Goal: Task Accomplishment & Management: Manage account settings

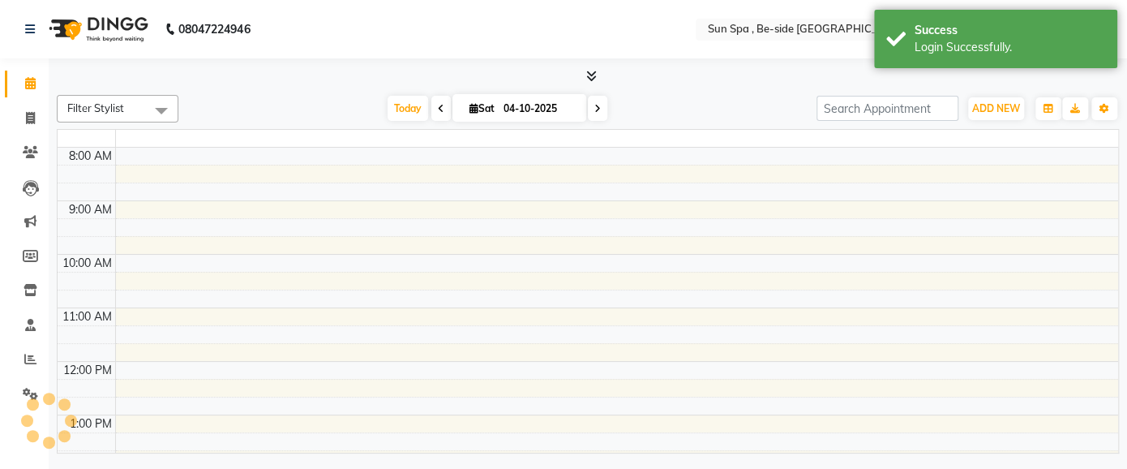
select select "en"
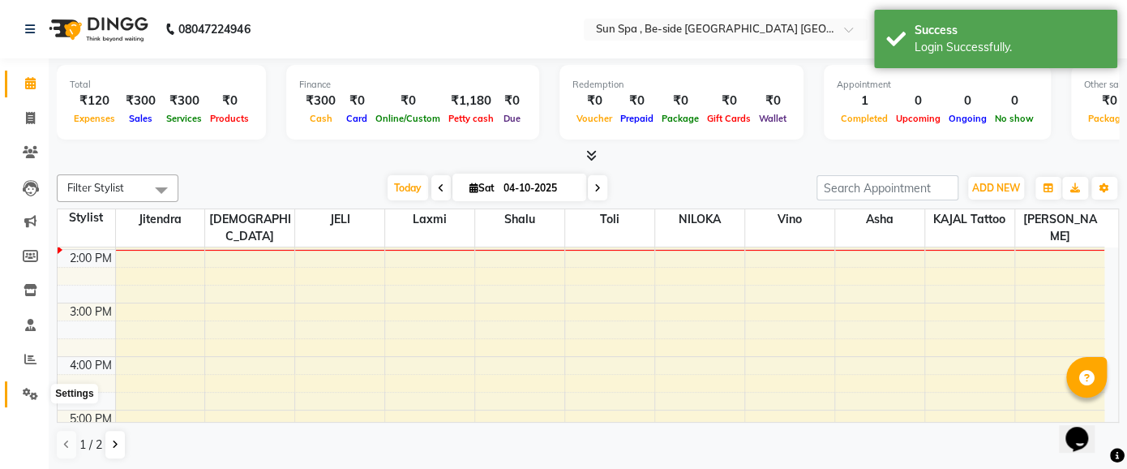
click at [29, 392] on icon at bounding box center [30, 393] width 15 height 12
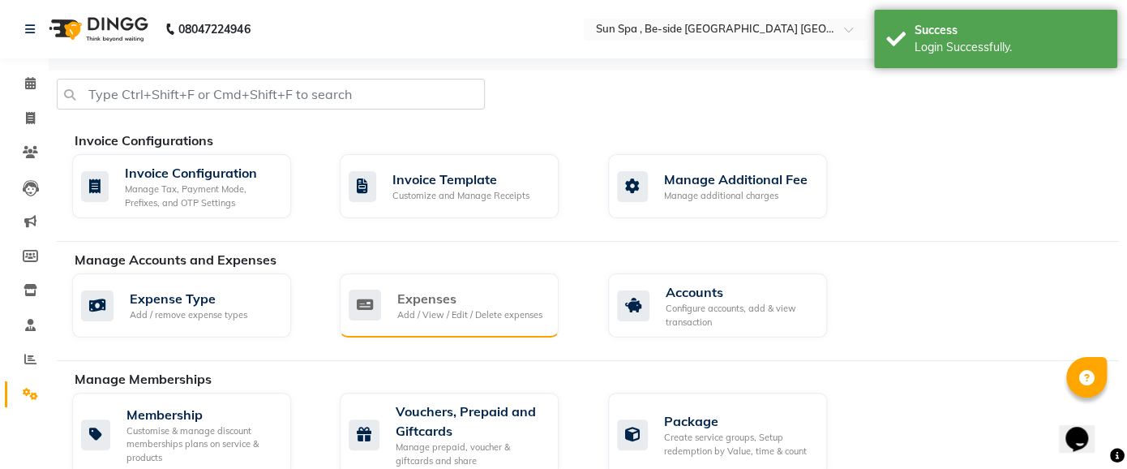
click at [488, 308] on div "Add / View / Edit / Delete expenses" at bounding box center [469, 315] width 145 height 14
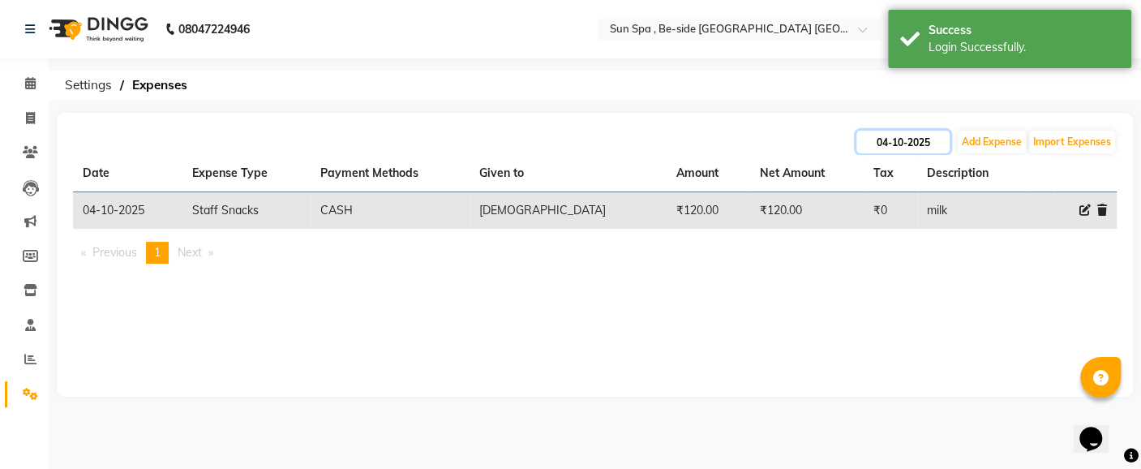
click at [917, 142] on input "04-10-2025" at bounding box center [902, 142] width 93 height 23
select select "10"
select select "2025"
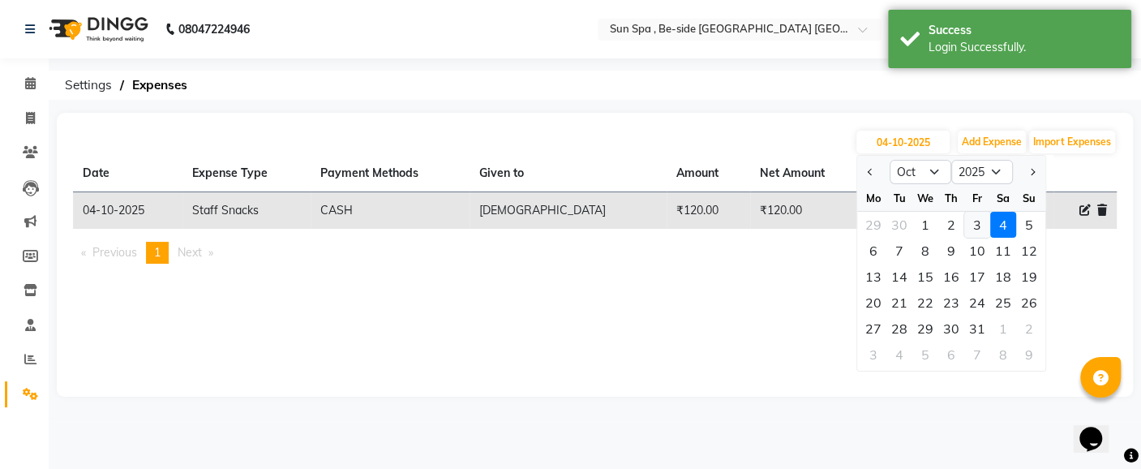
click at [978, 226] on div "3" at bounding box center [977, 225] width 26 height 26
type input "03-10-2025"
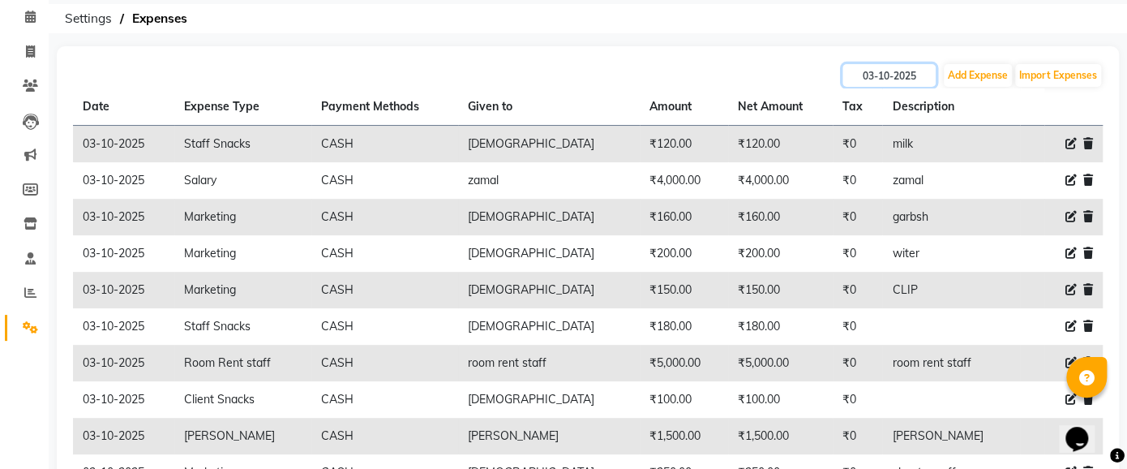
scroll to position [65, 0]
click at [923, 351] on td "room rent staff" at bounding box center [950, 364] width 137 height 36
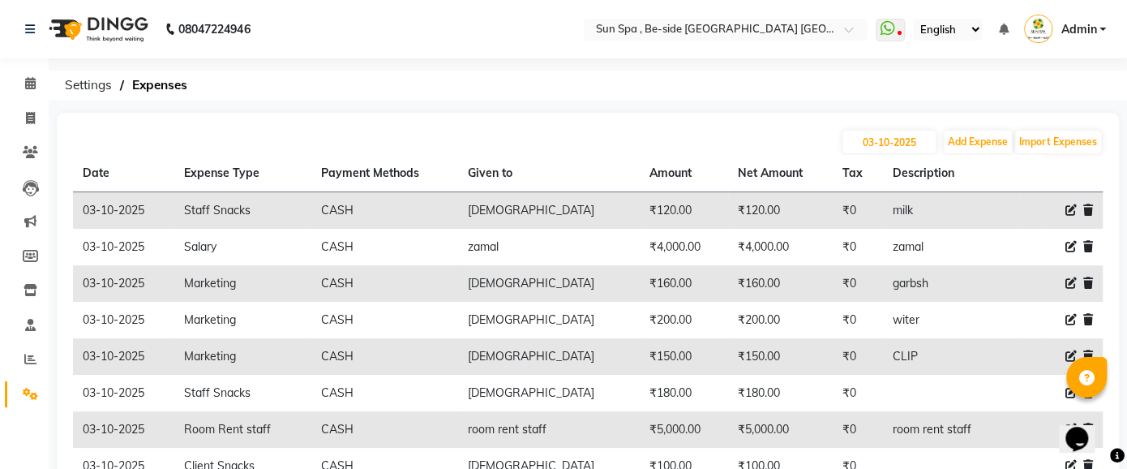
scroll to position [176, 0]
